Goal: Task Accomplishment & Management: Manage account settings

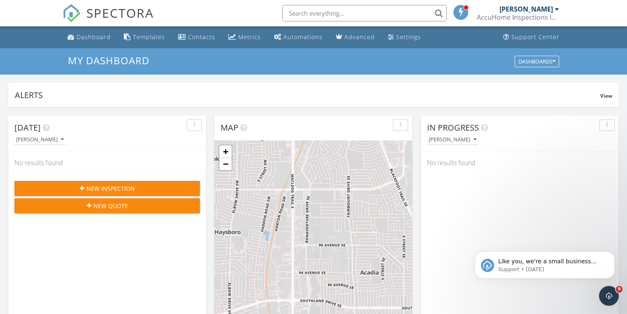
scroll to position [760, 638]
click at [541, 16] on div "AccuHome Inspections Inc." at bounding box center [518, 17] width 82 height 8
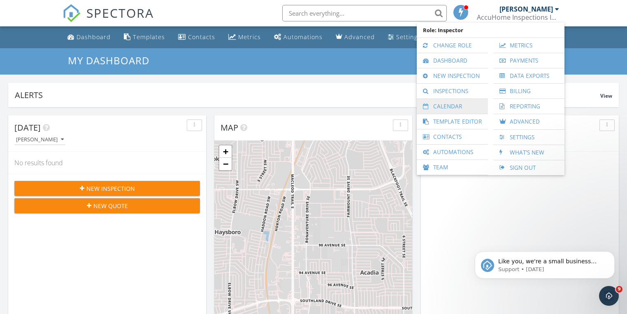
click at [433, 107] on link "Calendar" at bounding box center [452, 106] width 63 height 15
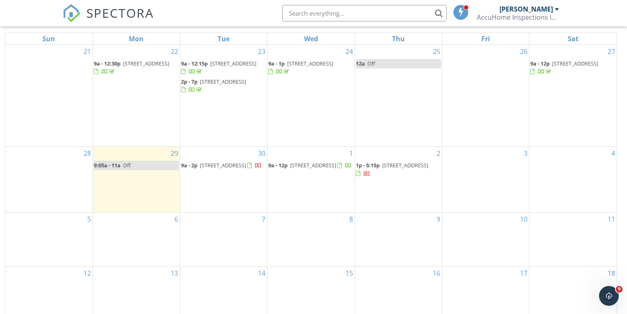
scroll to position [110, 0]
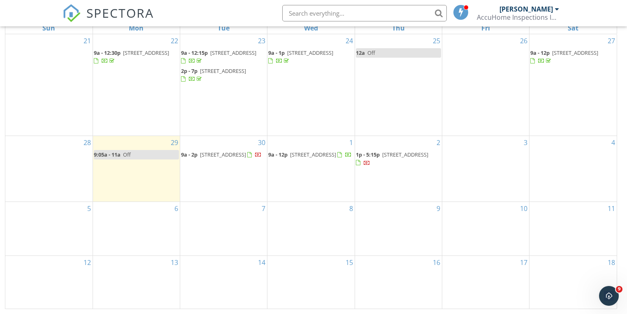
click at [478, 152] on div "3" at bounding box center [486, 168] width 87 height 65
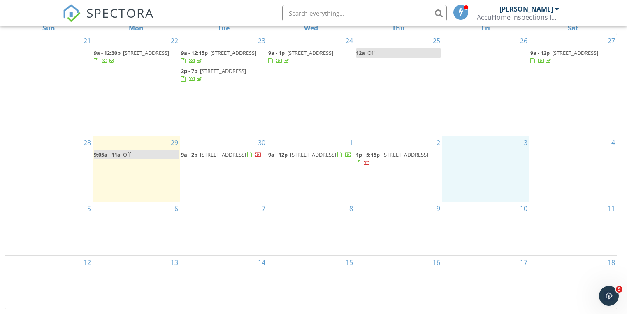
scroll to position [0, 0]
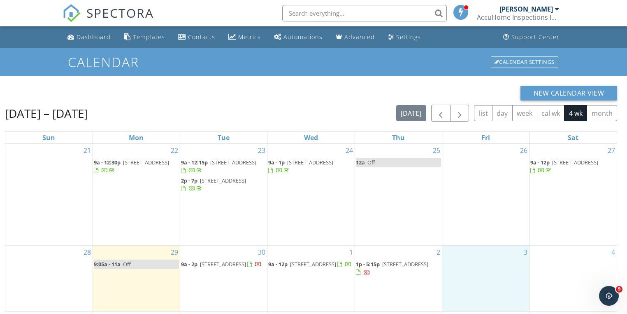
click at [520, 12] on div "[PERSON_NAME]" at bounding box center [527, 9] width 54 height 8
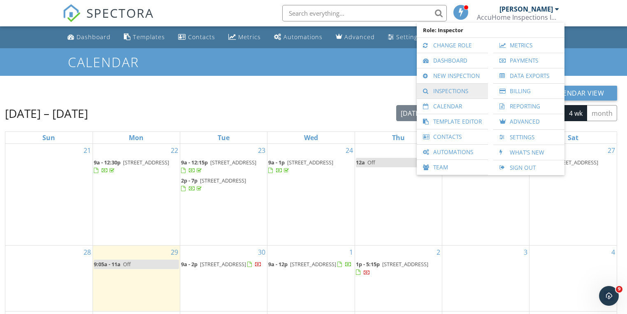
click at [451, 93] on link "Inspections" at bounding box center [452, 91] width 63 height 15
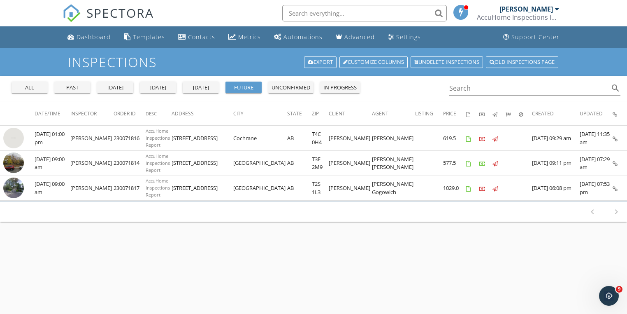
click at [293, 87] on div "unconfirmed" at bounding box center [291, 88] width 39 height 8
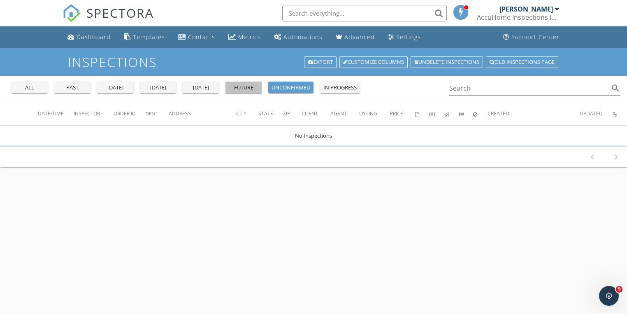
click at [239, 84] on div "future" at bounding box center [244, 88] width 30 height 8
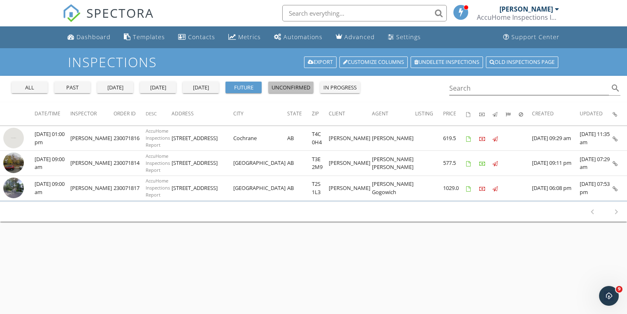
click at [296, 88] on div "unconfirmed" at bounding box center [291, 88] width 39 height 8
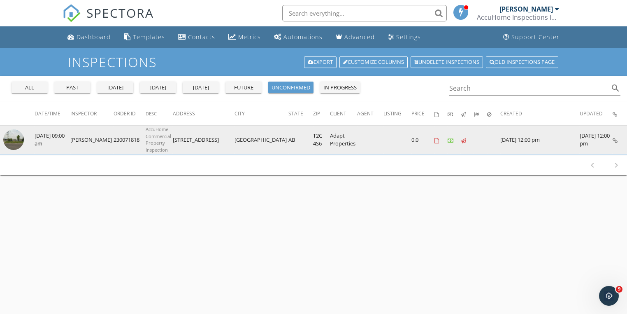
click at [17, 139] on img at bounding box center [13, 139] width 21 height 21
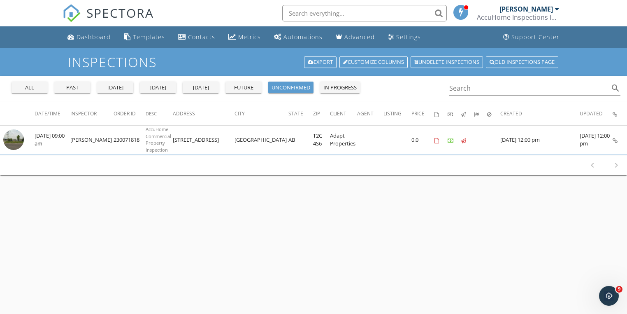
click at [532, 12] on div "[PERSON_NAME]" at bounding box center [527, 9] width 54 height 8
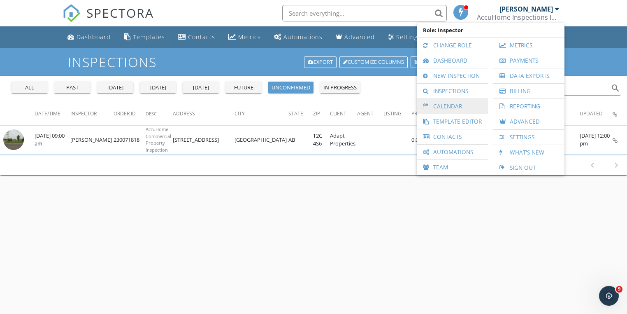
click at [451, 102] on link "Calendar" at bounding box center [452, 106] width 63 height 15
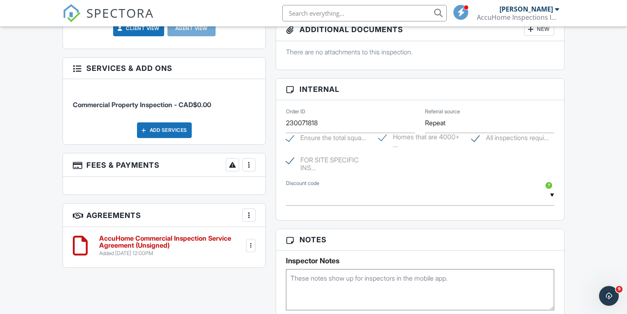
click at [252, 165] on div at bounding box center [249, 165] width 8 height 8
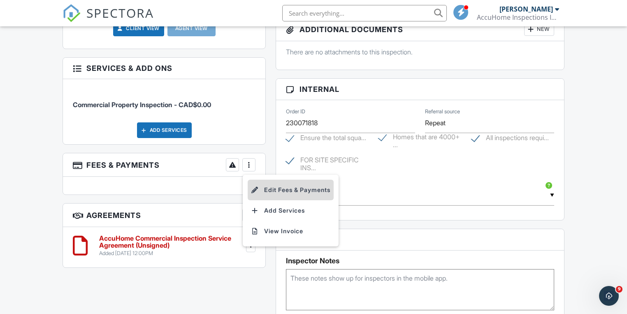
click at [275, 192] on li "Edit Fees & Payments" at bounding box center [291, 190] width 86 height 21
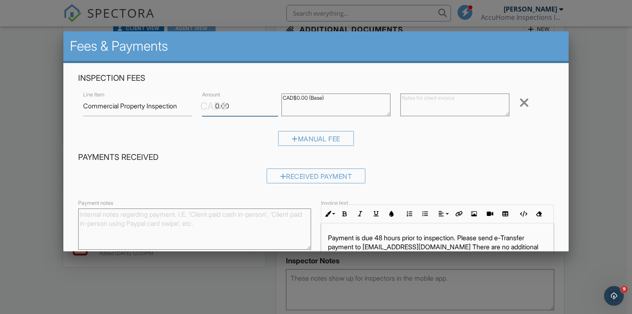
click at [234, 106] on input "0.00" at bounding box center [240, 106] width 76 height 20
